Goal: Learn about a topic

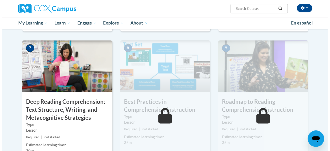
scroll to position [464, 0]
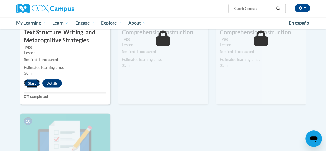
click at [34, 83] on button "Start" at bounding box center [32, 83] width 16 height 8
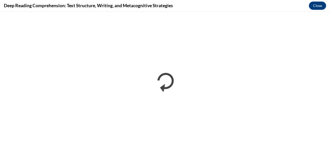
scroll to position [0, 0]
